Goal: Information Seeking & Learning: Find specific fact

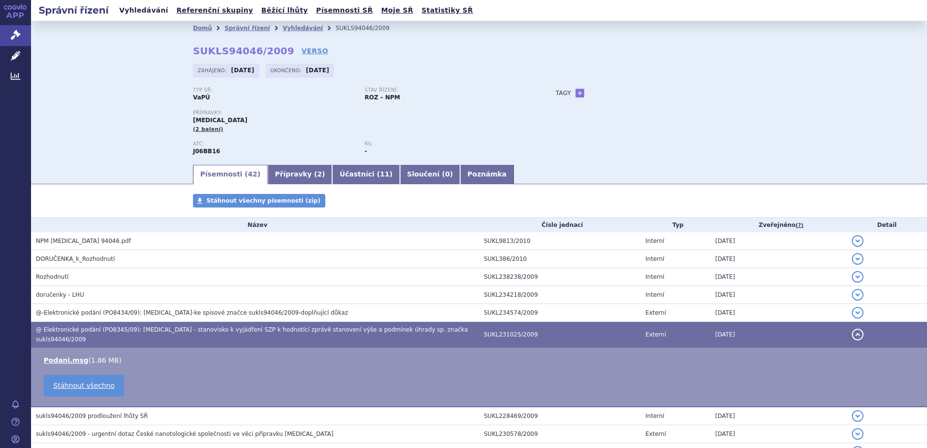
click at [131, 12] on link "Vyhledávání" at bounding box center [143, 10] width 55 height 13
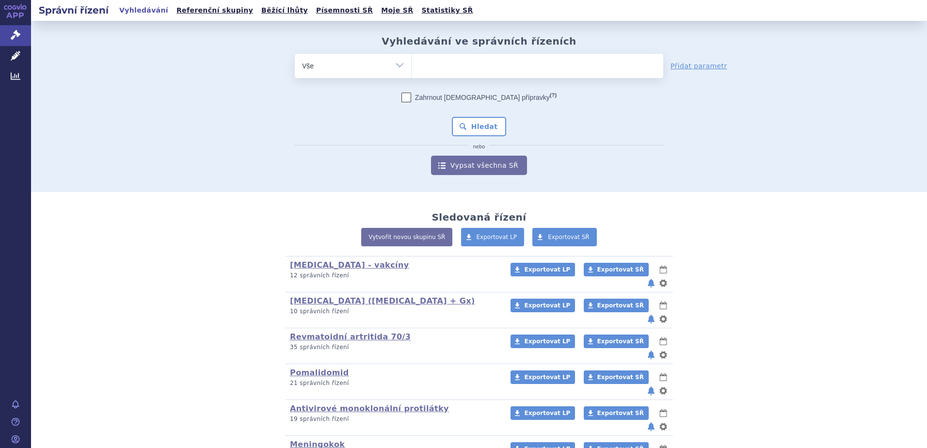
click at [443, 70] on ul at bounding box center [538, 64] width 252 height 20
click at [412, 70] on select at bounding box center [411, 65] width 0 height 24
type input "be"
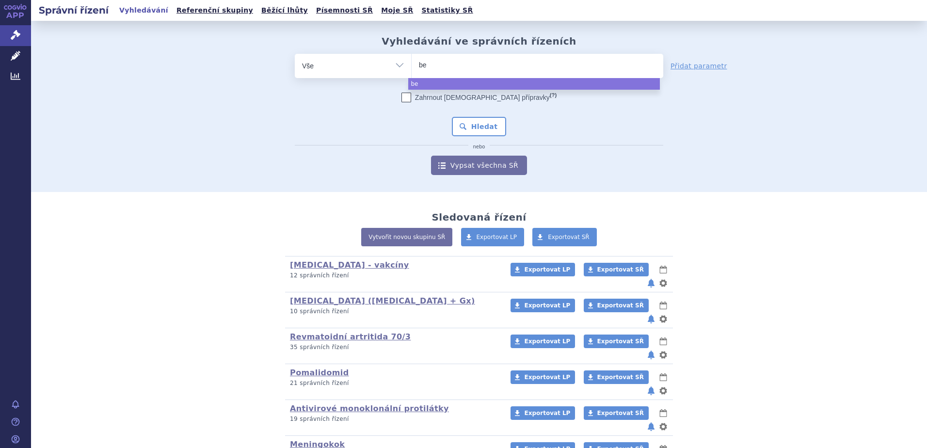
type input "bey"
type input "beyf"
type input "beyfo"
type input "beyfor"
type input "beyfort"
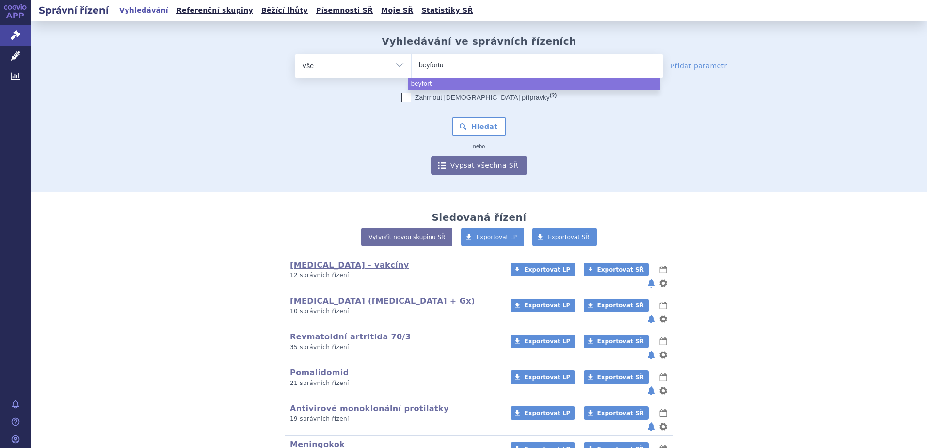
type input "beyfortus"
select select "beyfortus"
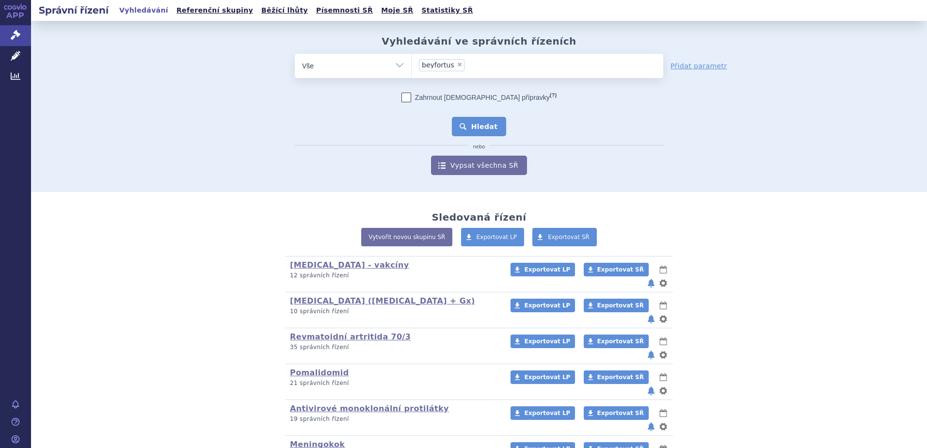
click at [481, 128] on button "Hledat" at bounding box center [479, 126] width 55 height 19
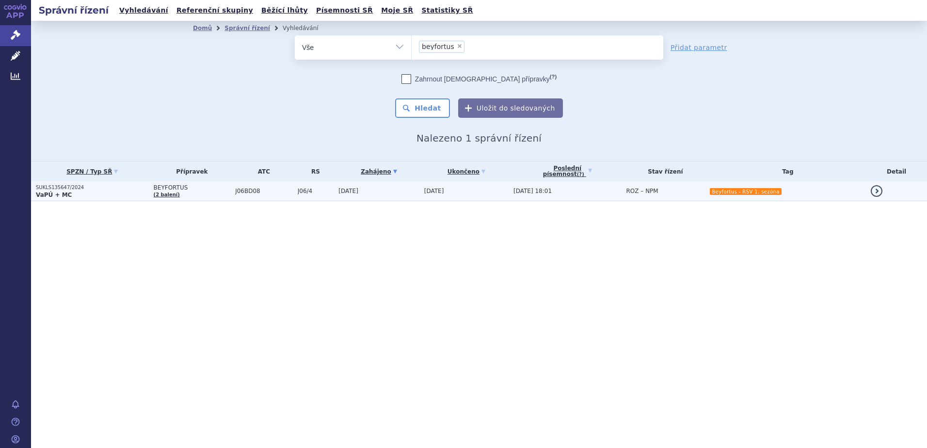
click at [279, 188] on span "J06BD08" at bounding box center [264, 191] width 58 height 7
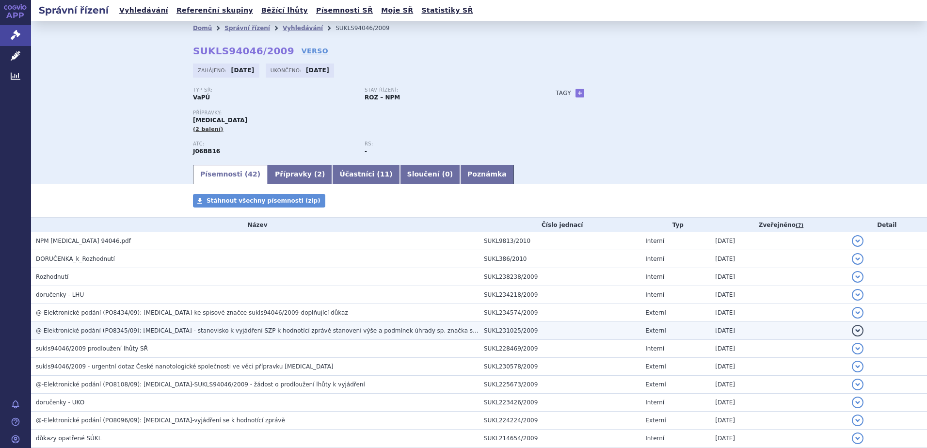
click at [112, 330] on span "@ Elektronické podání (PO8345/09): SYNAGIS - stanovisko k vyjádření SZP k hodno…" at bounding box center [278, 330] width 484 height 7
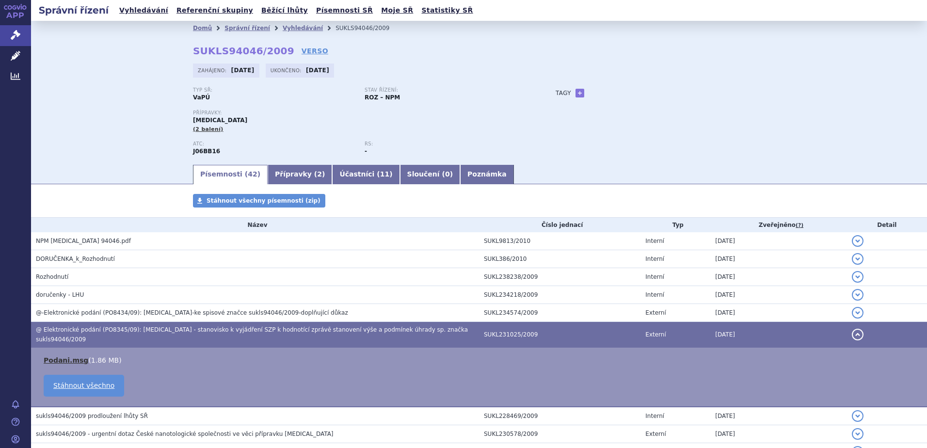
click at [71, 356] on link "Podani.msg" at bounding box center [66, 360] width 45 height 8
click at [137, 11] on link "Vyhledávání" at bounding box center [143, 10] width 55 height 13
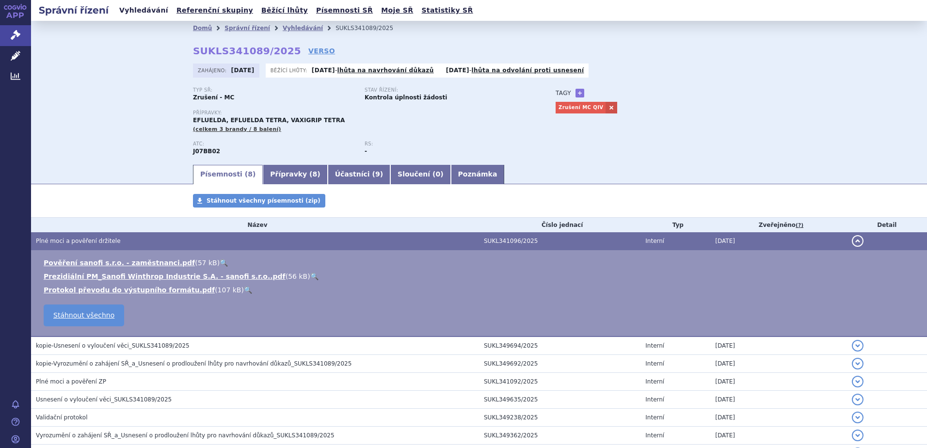
click at [136, 8] on link "Vyhledávání" at bounding box center [143, 10] width 55 height 13
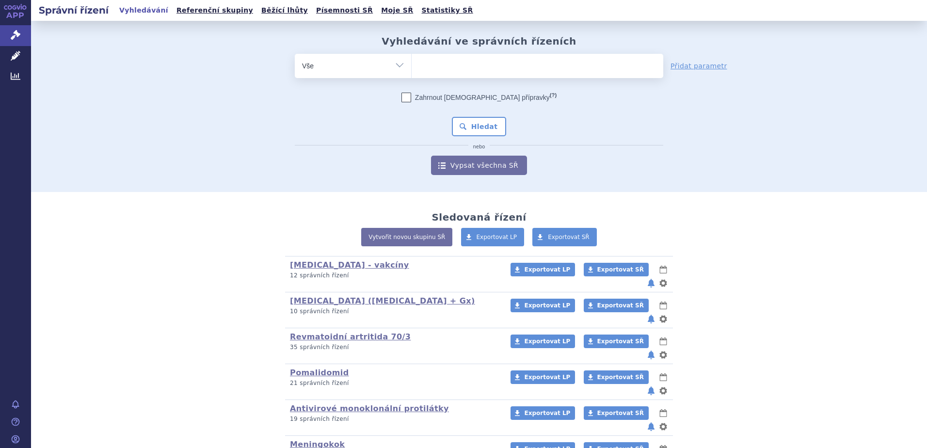
click at [425, 68] on ul at bounding box center [538, 64] width 252 height 20
click at [412, 68] on select at bounding box center [411, 65] width 0 height 24
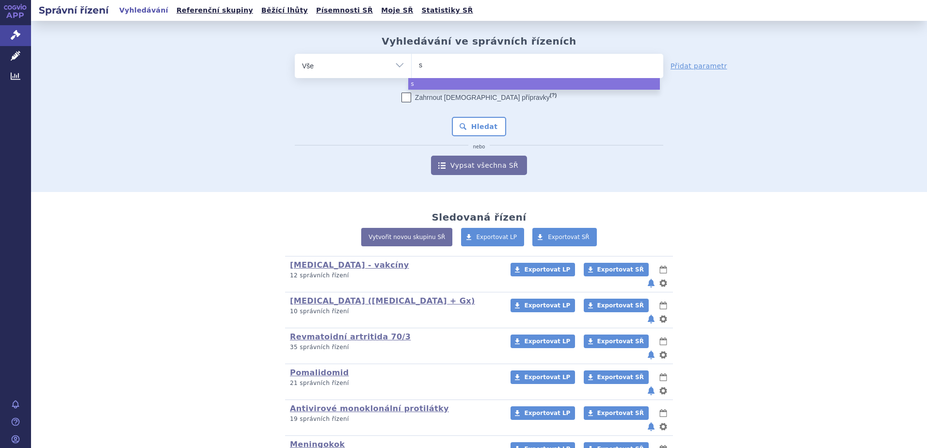
type input "sy"
type input "syna"
type input "synag"
type input "synagi"
type input "synagis"
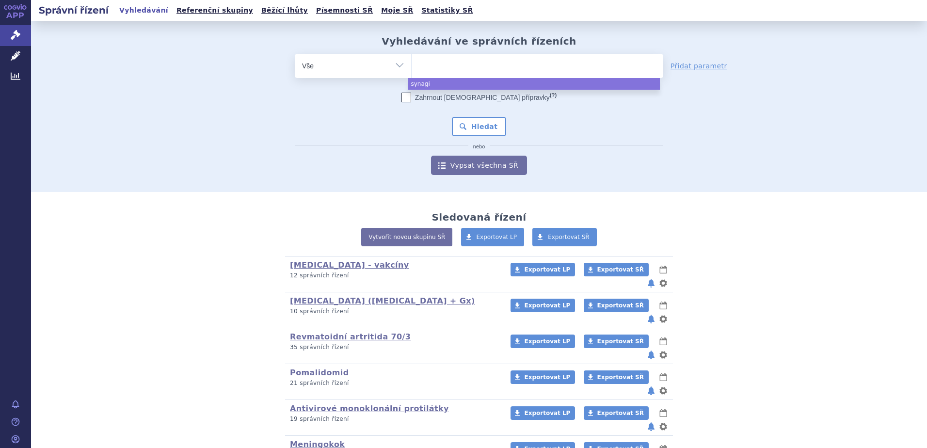
select select "synagis"
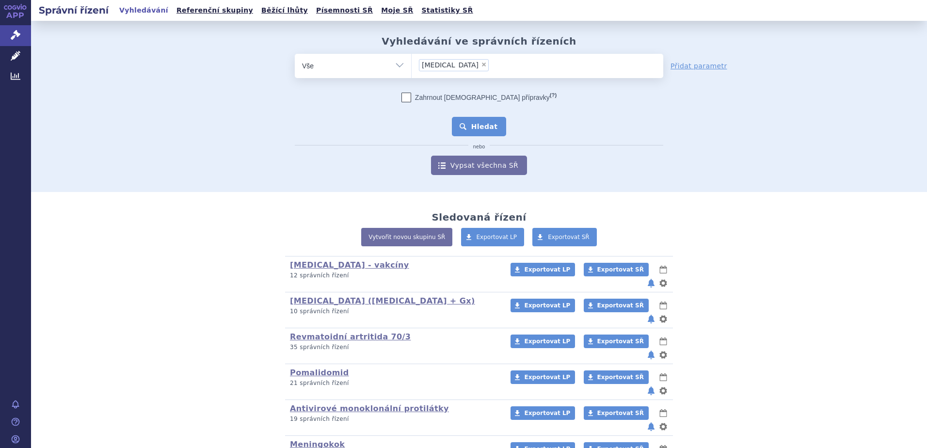
click at [473, 124] on button "Hledat" at bounding box center [479, 126] width 55 height 19
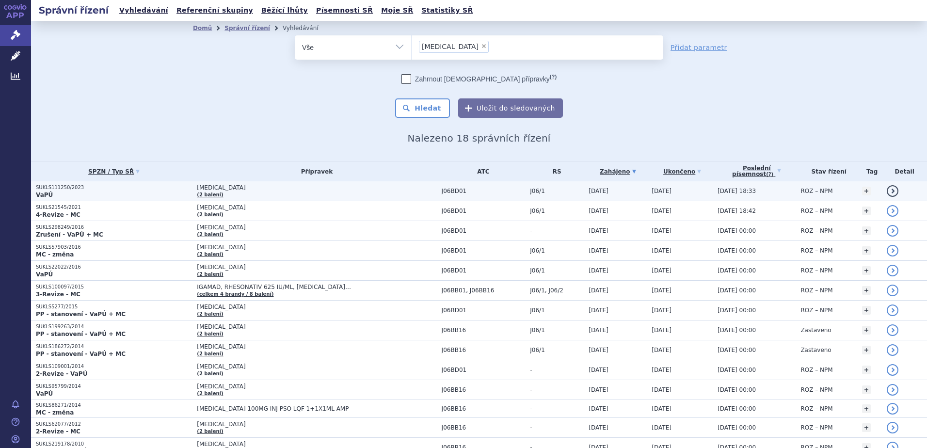
click at [255, 192] on td "SYNAGIS (2 balení)" at bounding box center [314, 191] width 244 height 20
click at [271, 191] on span "[MEDICAL_DATA]" at bounding box center [317, 187] width 240 height 7
click at [271, 191] on span "SYNAGIS" at bounding box center [317, 187] width 240 height 7
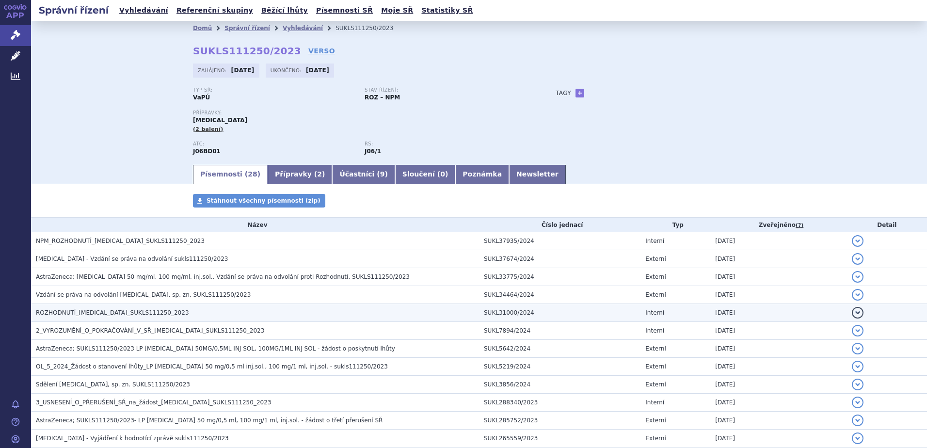
click at [66, 311] on span "ROZHODNUTÍ_SYNAGIS_SUKLS111250_2023" at bounding box center [112, 312] width 153 height 7
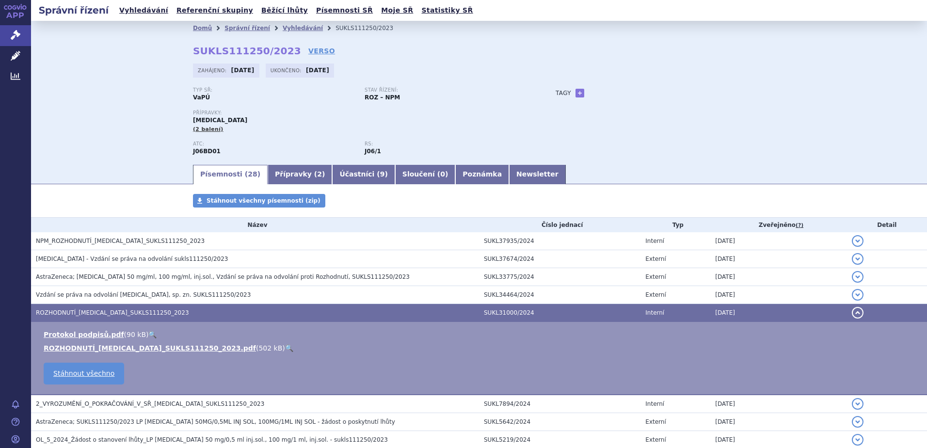
click at [285, 351] on link "🔍" at bounding box center [289, 348] width 8 height 8
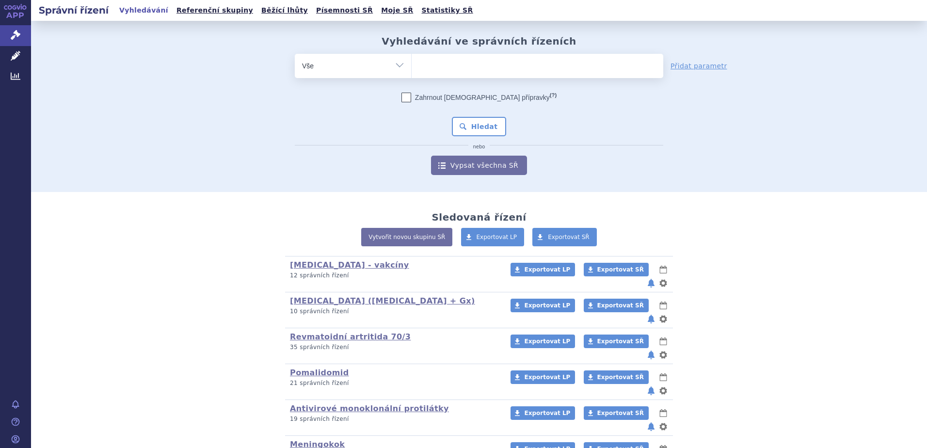
click at [448, 67] on ul at bounding box center [538, 64] width 252 height 20
click at [412, 67] on select at bounding box center [411, 65] width 0 height 24
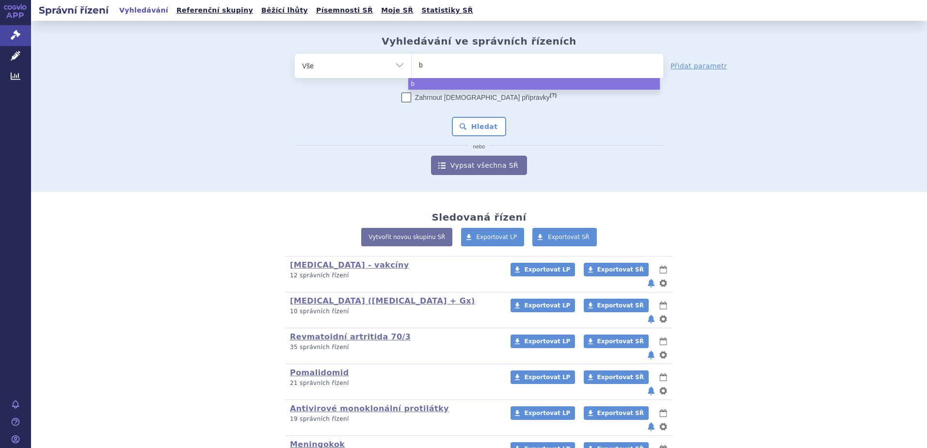
type input "be"
type input "bey"
type input "beyfo"
type input "beyfor"
type input "beyfortu"
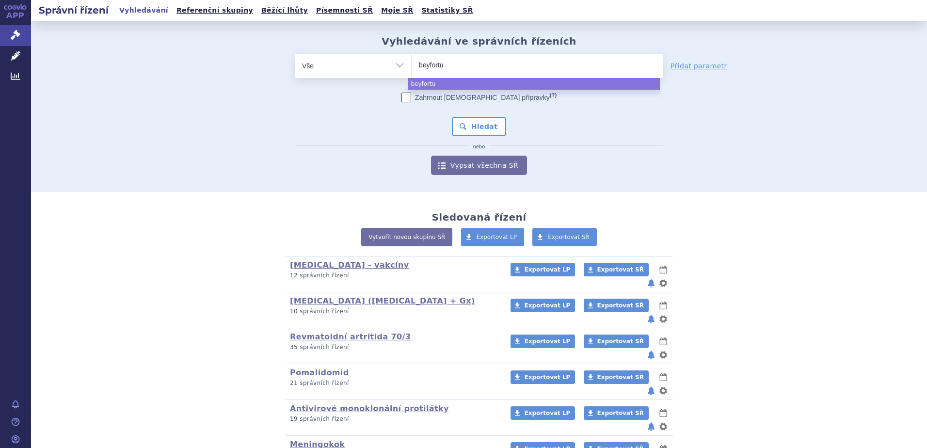
type input "beyfortus"
select select "beyfortus"
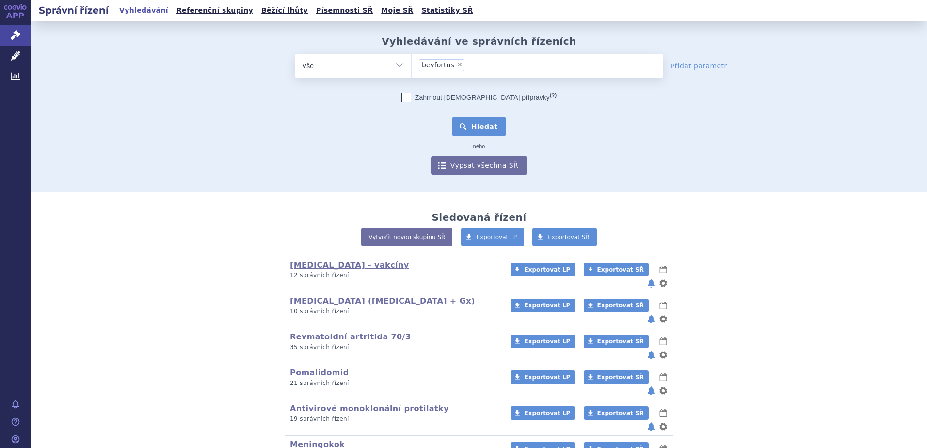
click at [485, 127] on button "Hledat" at bounding box center [479, 126] width 55 height 19
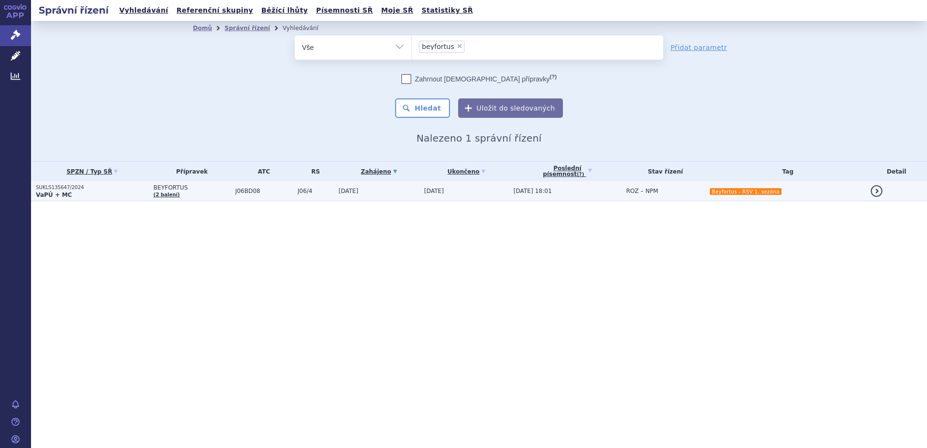
click at [141, 191] on p "VaPÚ + MC" at bounding box center [92, 195] width 113 height 8
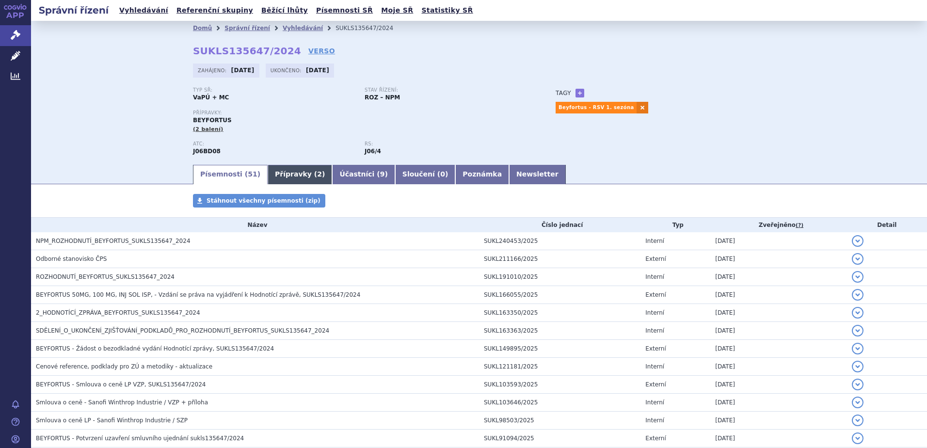
click at [287, 167] on link "Přípravky ( 2 )" at bounding box center [300, 174] width 64 height 19
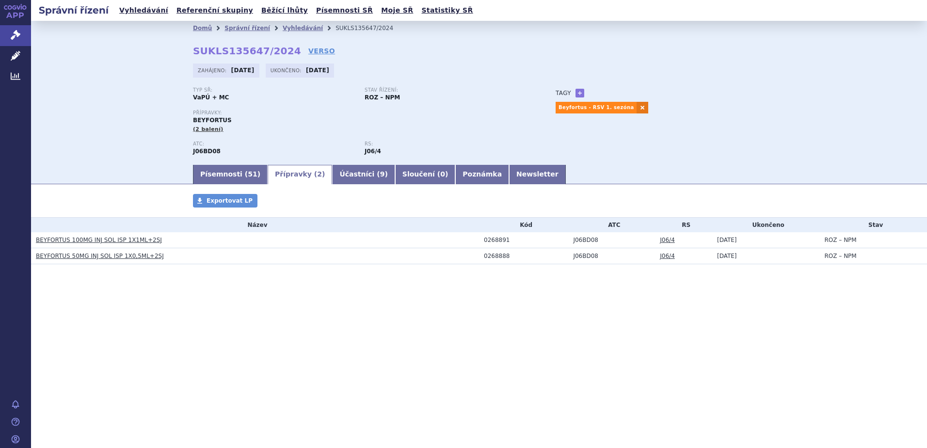
click at [115, 240] on link "BEYFORTUS 100MG INJ SOL ISP 1X1ML+2SJ" at bounding box center [99, 240] width 126 height 7
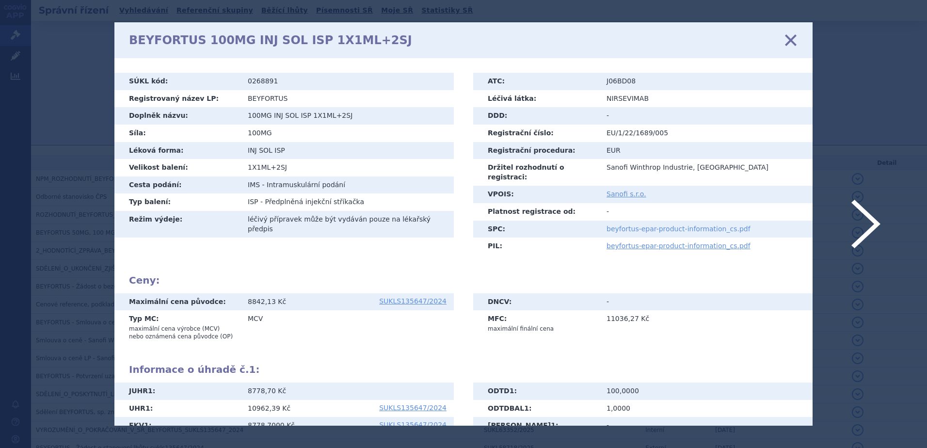
click at [618, 225] on link "beyfortus-epar-product-information_cs.pdf" at bounding box center [679, 229] width 144 height 8
click at [639, 225] on link "beyfortus-epar-product-information_cs.pdf" at bounding box center [679, 229] width 144 height 8
click at [789, 41] on icon at bounding box center [791, 40] width 20 height 20
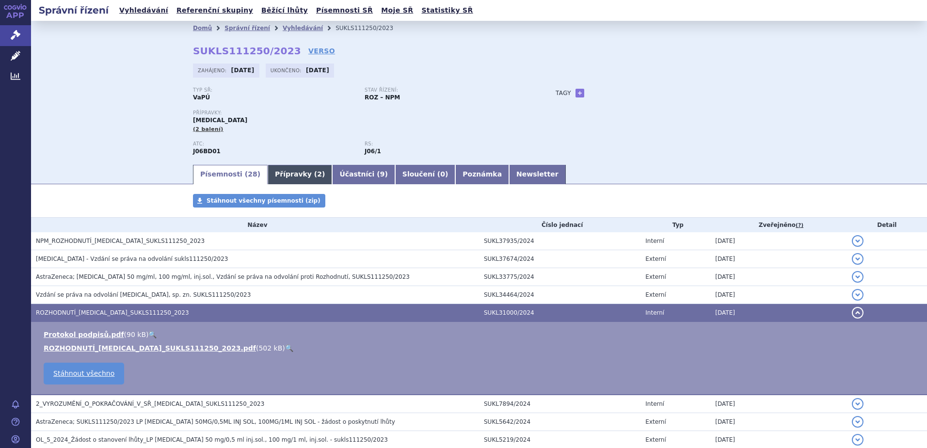
click at [284, 167] on link "Přípravky ( 2 )" at bounding box center [300, 174] width 64 height 19
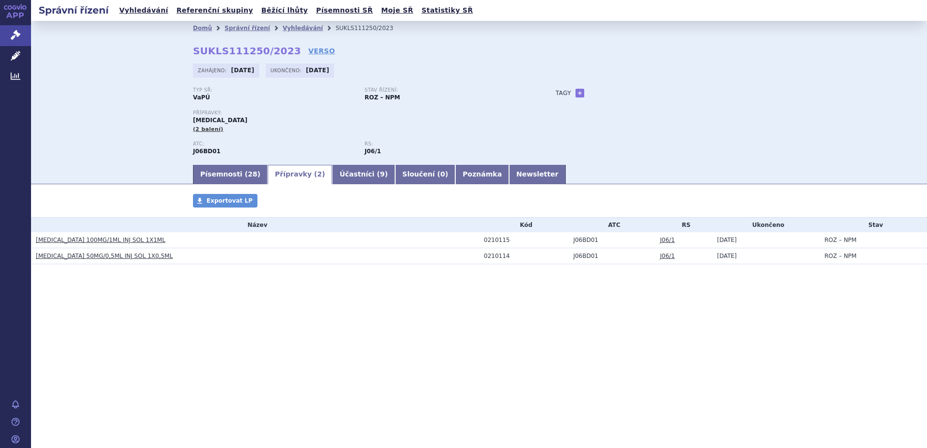
click at [88, 240] on link "[MEDICAL_DATA] 100MG/1ML INJ SOL 1X1ML" at bounding box center [100, 240] width 129 height 7
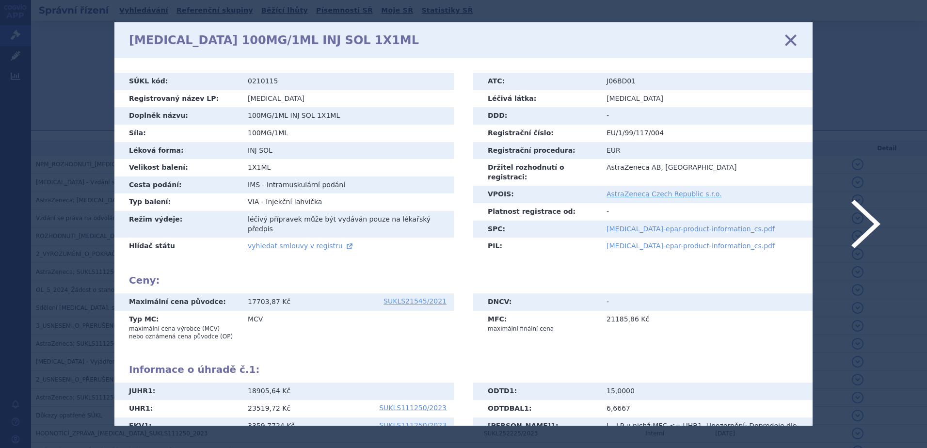
click at [636, 225] on link "[MEDICAL_DATA]-epar-product-information_cs.pdf" at bounding box center [691, 229] width 168 height 8
